Goal: Task Accomplishment & Management: Manage account settings

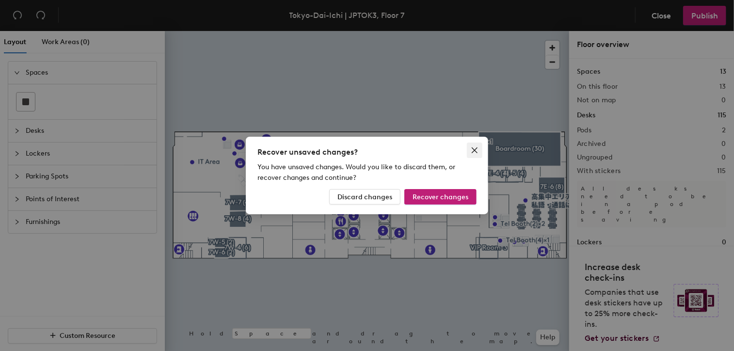
click at [471, 151] on icon "close" at bounding box center [475, 150] width 8 height 8
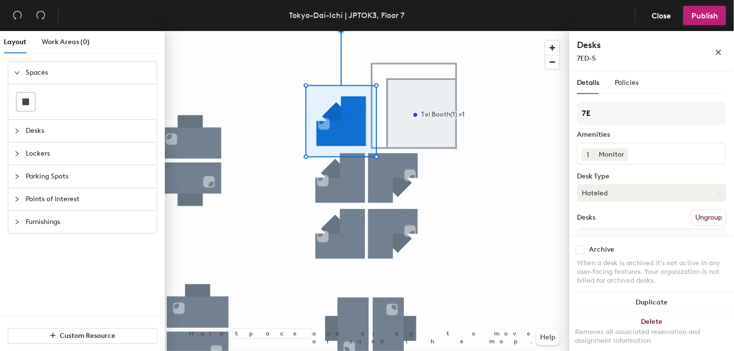
click at [605, 202] on button "Hoteled" at bounding box center [651, 192] width 149 height 17
click at [598, 230] on div "Assigned" at bounding box center [625, 223] width 97 height 15
click at [587, 202] on button "Assigned" at bounding box center [651, 192] width 149 height 17
click at [592, 259] on div "Hoteled" at bounding box center [625, 252] width 97 height 15
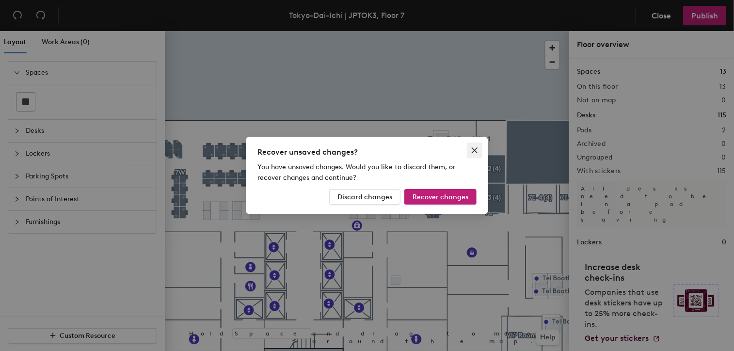
click at [475, 148] on icon "close" at bounding box center [475, 150] width 8 height 8
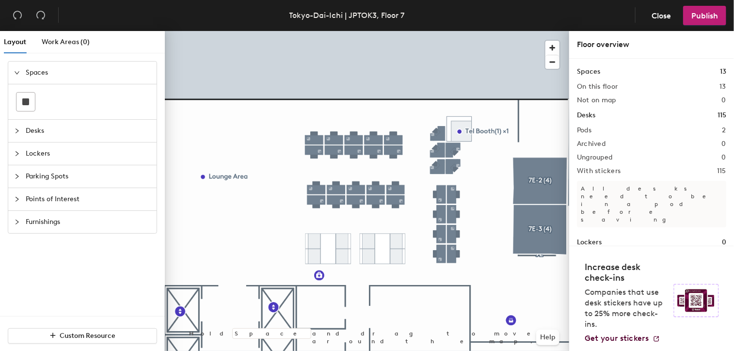
click at [439, 31] on div at bounding box center [367, 31] width 404 height 0
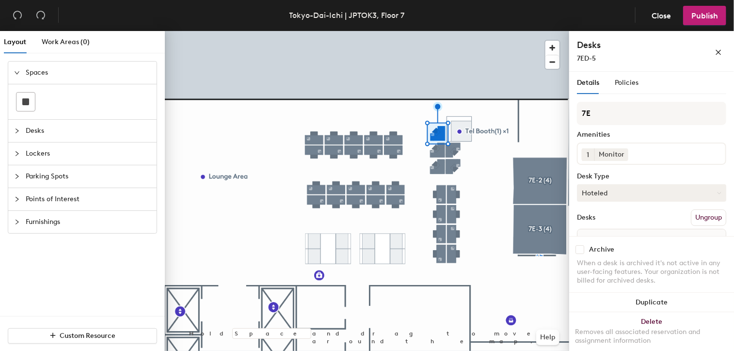
click at [707, 202] on button "Hoteled" at bounding box center [651, 192] width 149 height 17
click at [596, 230] on div "Assigned" at bounding box center [625, 223] width 97 height 15
click at [704, 19] on span "Publish" at bounding box center [704, 15] width 27 height 9
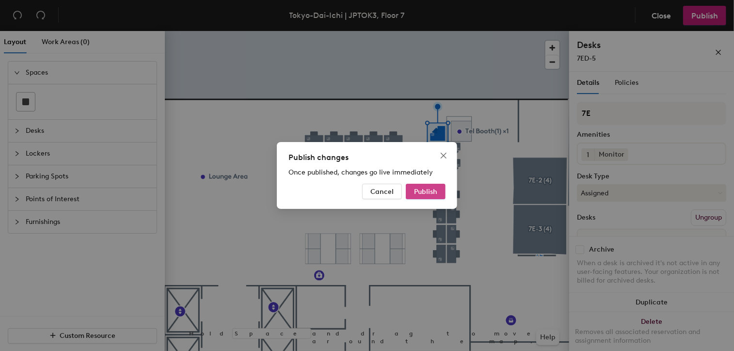
click at [430, 190] on span "Publish" at bounding box center [425, 192] width 23 height 8
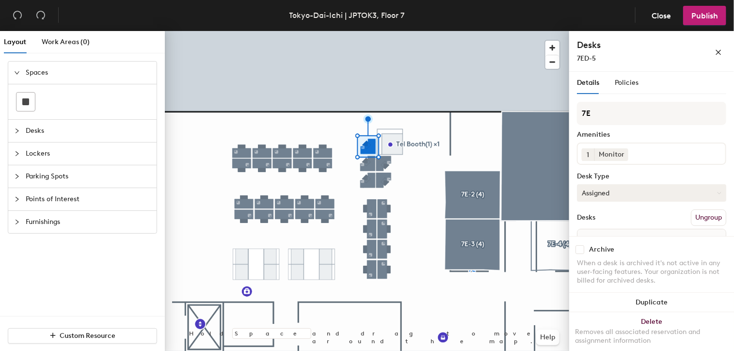
click at [607, 202] on button "Assigned" at bounding box center [651, 192] width 149 height 17
click at [597, 230] on div "Assigned" at bounding box center [625, 223] width 97 height 15
click at [711, 15] on span "Publish" at bounding box center [704, 15] width 27 height 9
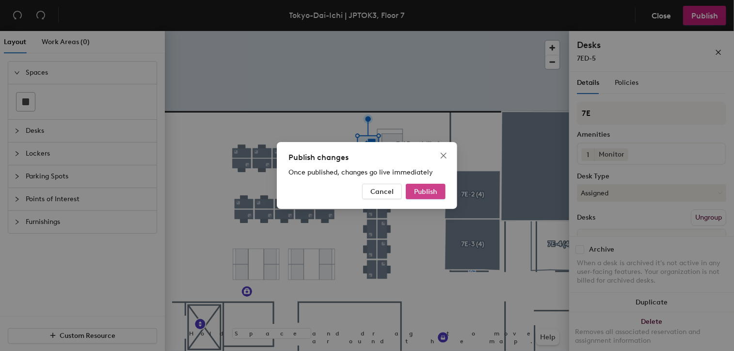
click at [427, 190] on span "Publish" at bounding box center [425, 192] width 23 height 8
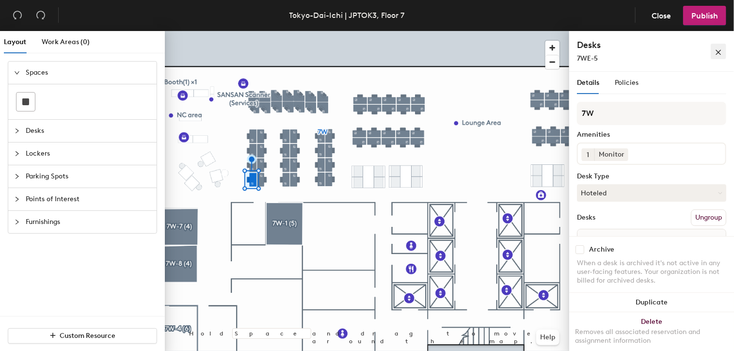
click at [721, 54] on icon "close" at bounding box center [718, 52] width 7 height 7
